Goal: Task Accomplishment & Management: Use online tool/utility

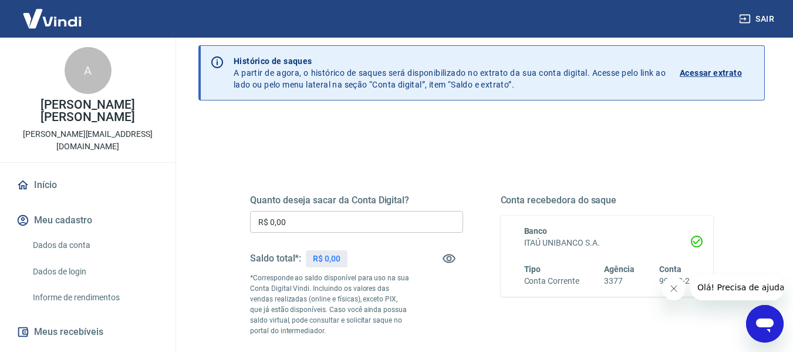
scroll to position [59, 0]
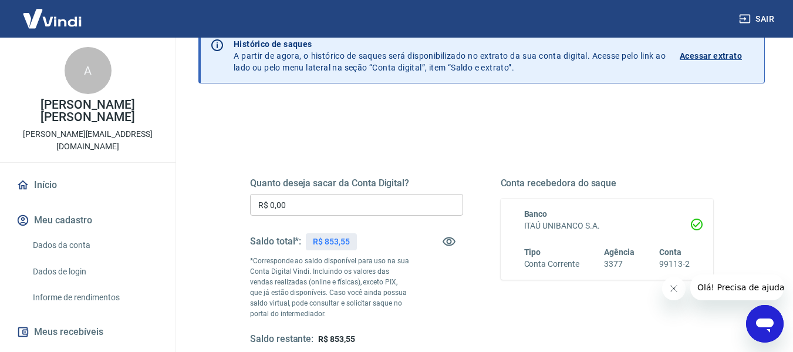
click at [348, 201] on input "R$ 0,00" at bounding box center [356, 205] width 213 height 22
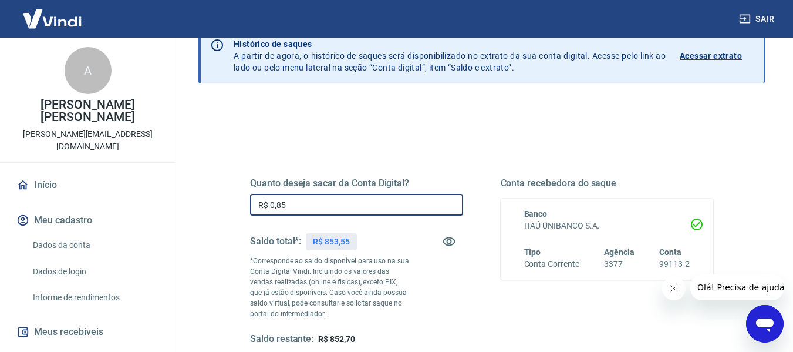
type input "R$ 8,53"
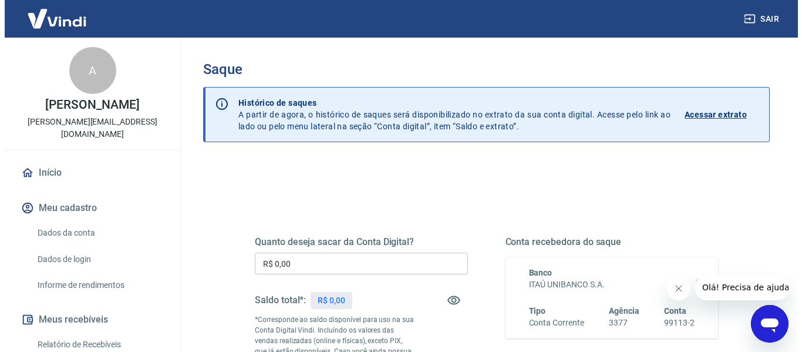
scroll to position [117, 0]
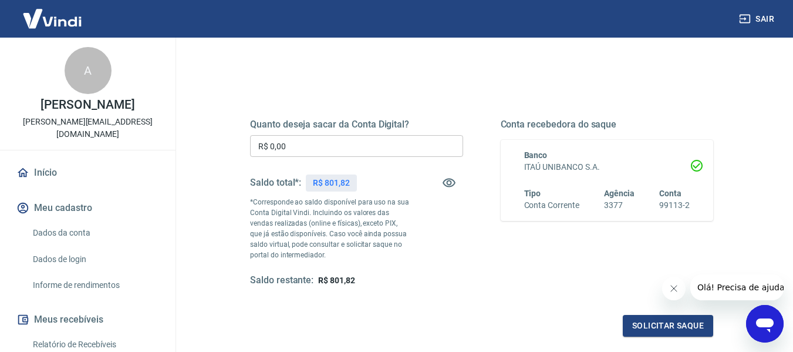
click at [399, 149] on input "R$ 0,00" at bounding box center [356, 146] width 213 height 22
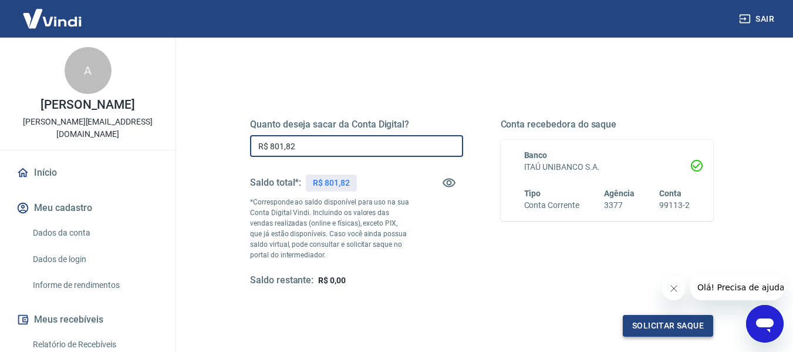
type input "R$ 801,82"
click at [653, 331] on button "Solicitar saque" at bounding box center [668, 326] width 90 height 22
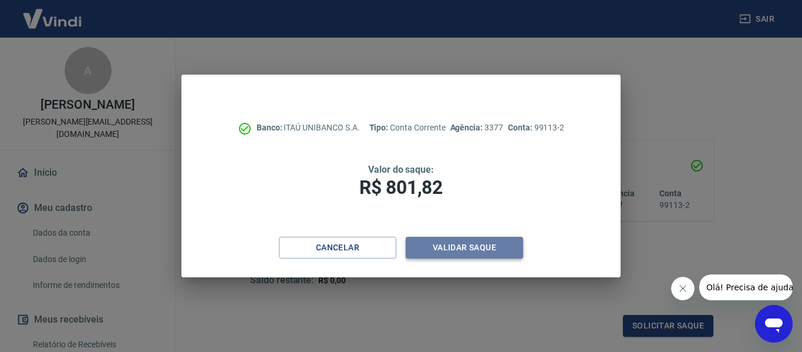
click at [496, 254] on button "Validar saque" at bounding box center [464, 248] width 117 height 22
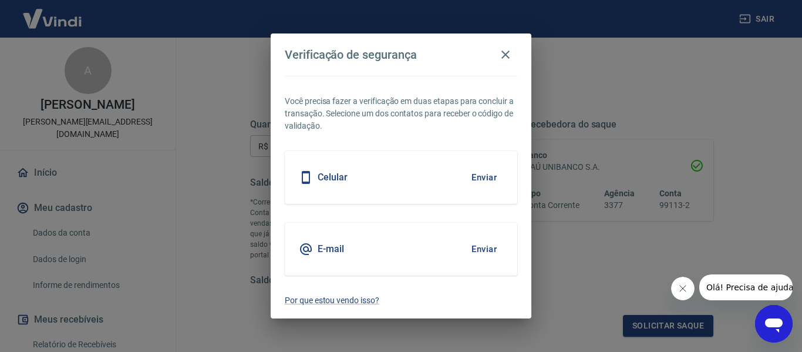
click at [487, 247] on button "Enviar" at bounding box center [484, 249] width 38 height 25
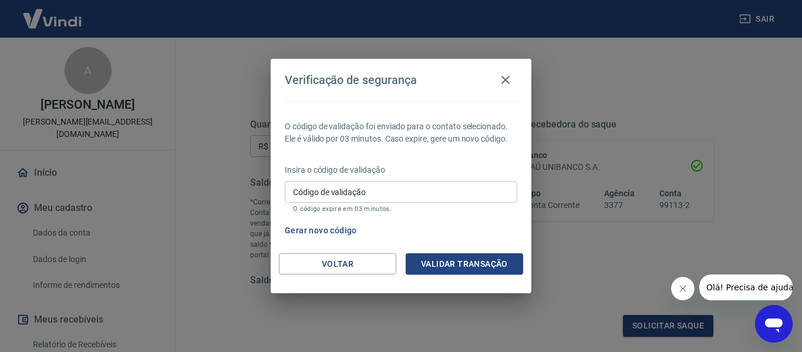
click at [349, 178] on div "Insira o código de validação Código de validação Código de validação O código e…" at bounding box center [401, 189] width 232 height 51
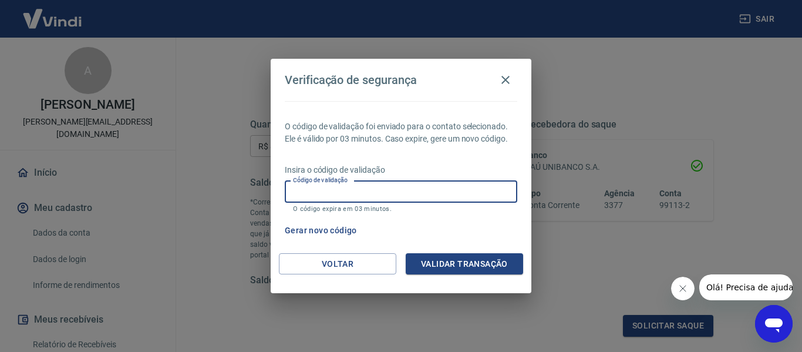
click at [356, 190] on input "Código de validação" at bounding box center [401, 192] width 232 height 22
type input "638989"
click at [454, 264] on button "Validar transação" at bounding box center [464, 264] width 117 height 22
